Goal: Find specific page/section: Find specific page/section

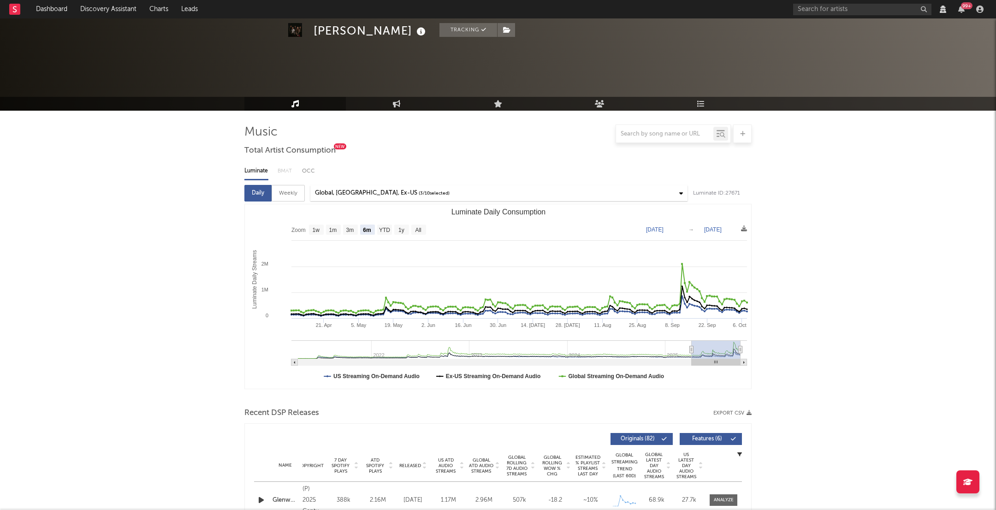
select select "6m"
select select "View all"
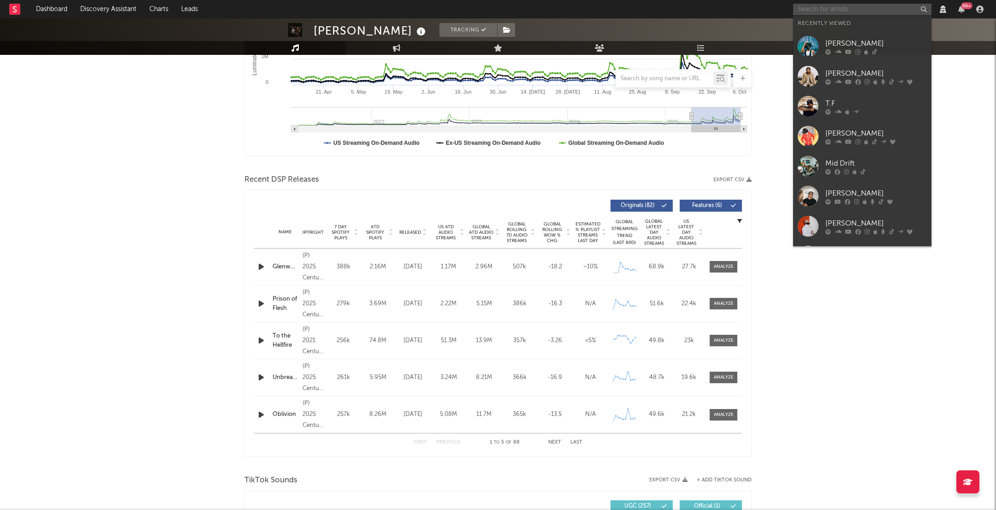
click at [803, 9] on input "text" at bounding box center [862, 10] width 138 height 12
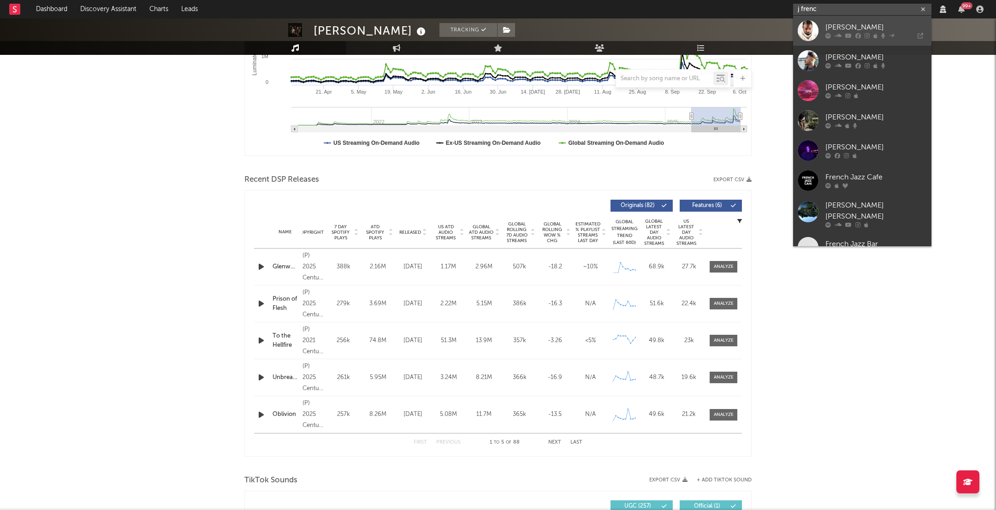
type input "j frenc"
click at [841, 28] on div "J French" at bounding box center [876, 27] width 101 height 11
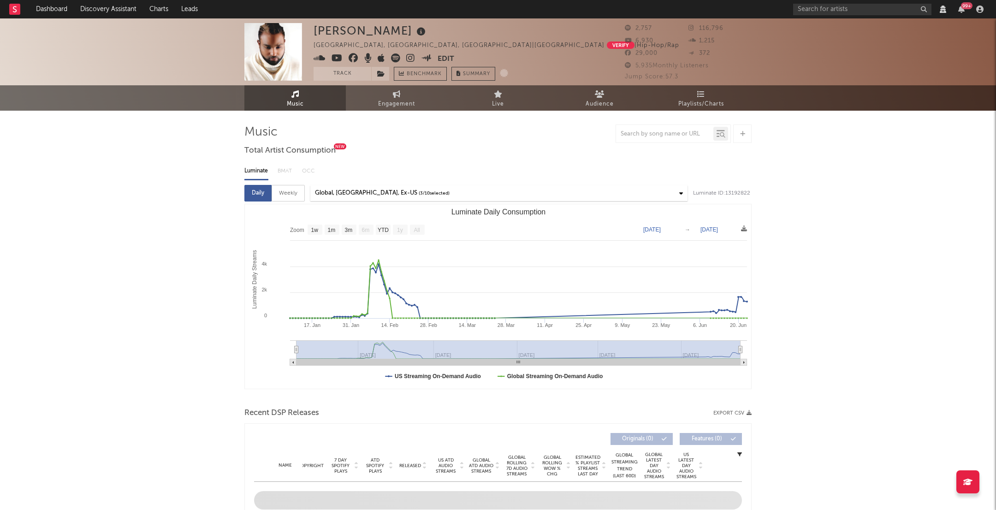
select select "1w"
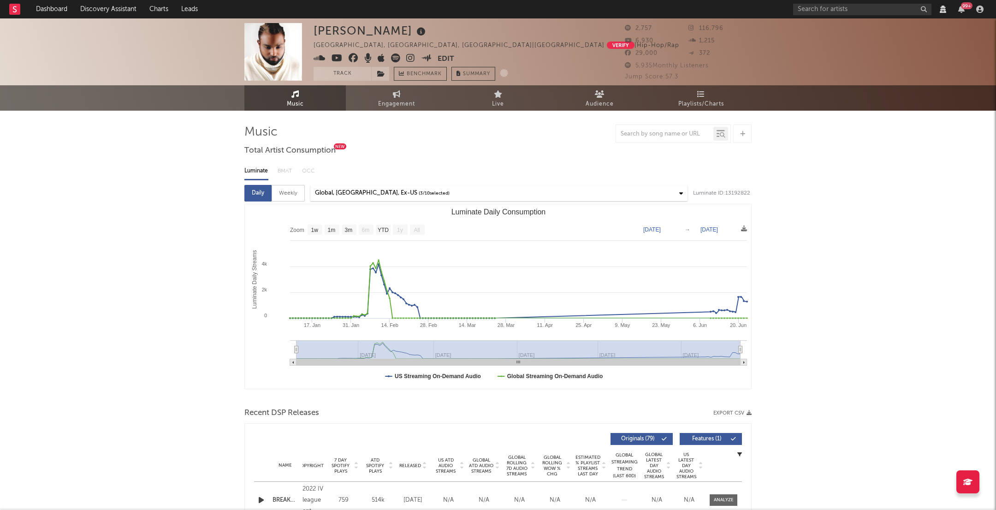
select select "1w"
select select "View all"
